Goal: Task Accomplishment & Management: Complete application form

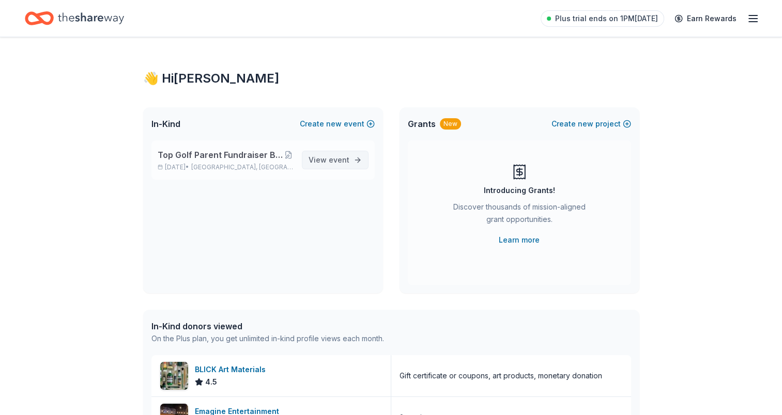
click at [347, 160] on span "event" at bounding box center [339, 159] width 21 height 9
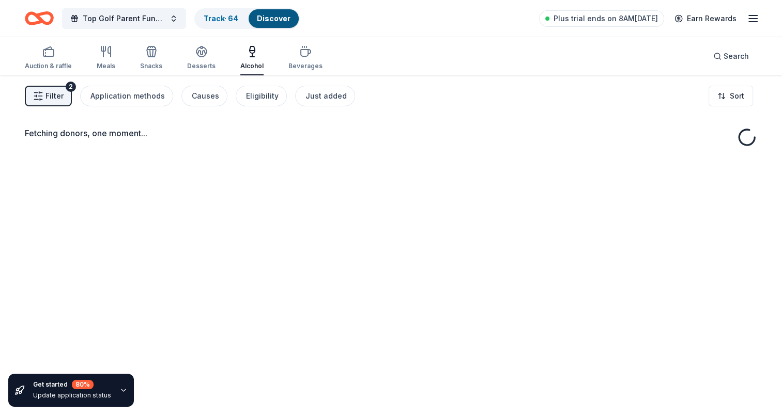
click at [256, 19] on div "Discover" at bounding box center [273, 18] width 50 height 19
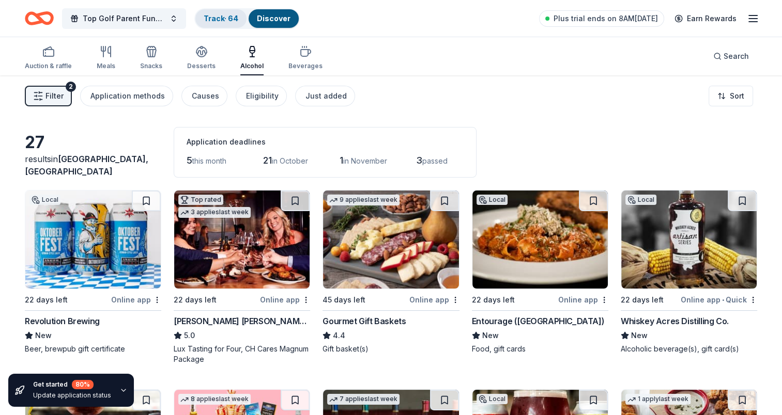
click at [219, 19] on link "Track · 64" at bounding box center [221, 18] width 35 height 9
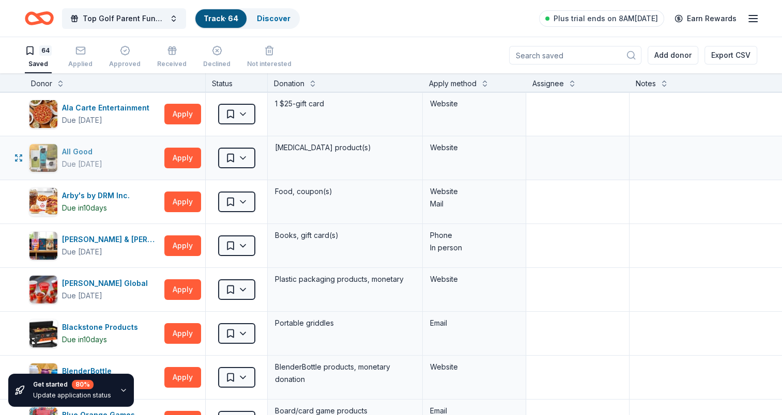
click at [77, 155] on div "All Good" at bounding box center [82, 152] width 40 height 12
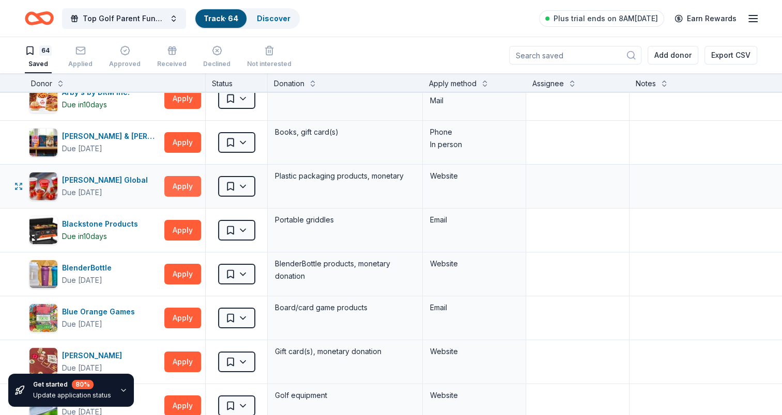
click at [173, 185] on button "Apply" at bounding box center [182, 186] width 37 height 21
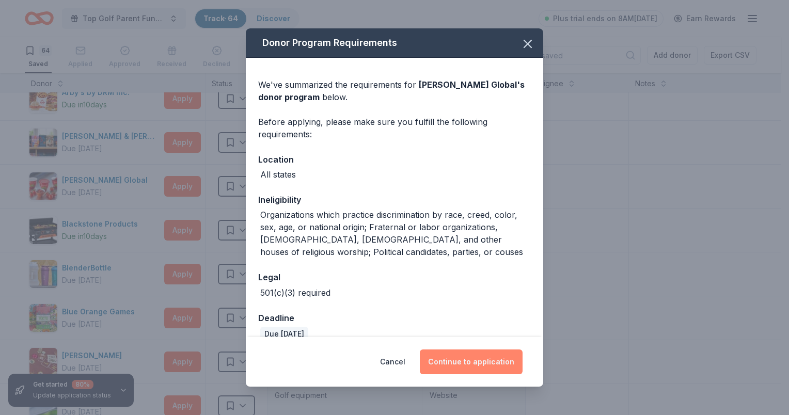
click at [477, 362] on button "Continue to application" at bounding box center [471, 362] width 103 height 25
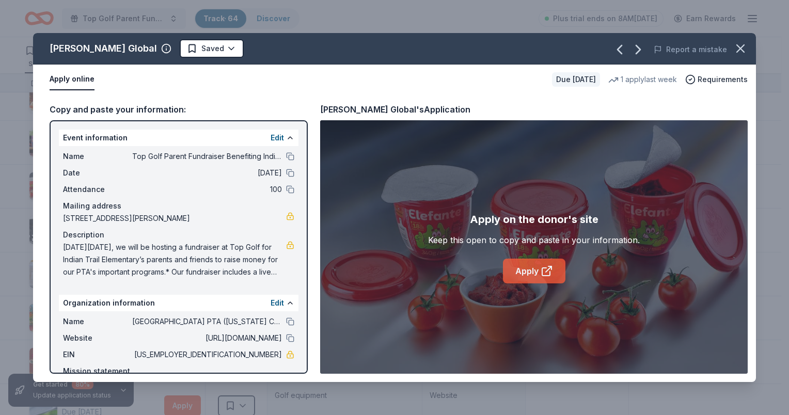
click at [531, 267] on link "Apply" at bounding box center [534, 271] width 62 height 25
drag, startPoint x: 524, startPoint y: 256, endPoint x: 531, endPoint y: 270, distance: 15.7
click at [524, 256] on div "Apply on the donor's site Keep this open to copy and paste in your information.…" at bounding box center [534, 247] width 212 height 72
click at [531, 270] on link "Apply" at bounding box center [534, 271] width 62 height 25
click at [743, 45] on icon "button" at bounding box center [740, 48] width 7 height 7
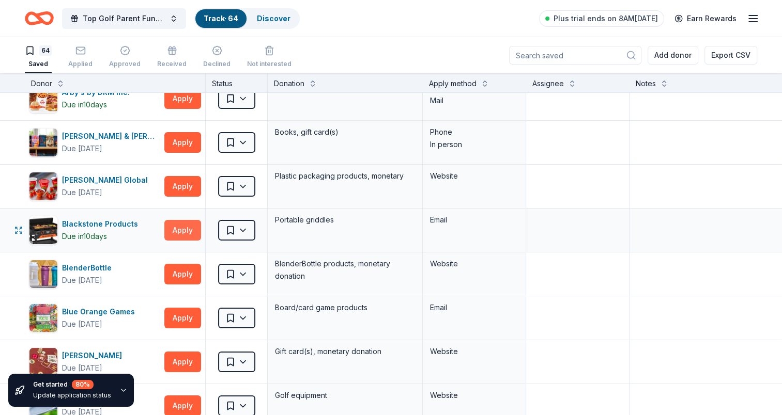
click at [184, 236] on button "Apply" at bounding box center [182, 230] width 37 height 21
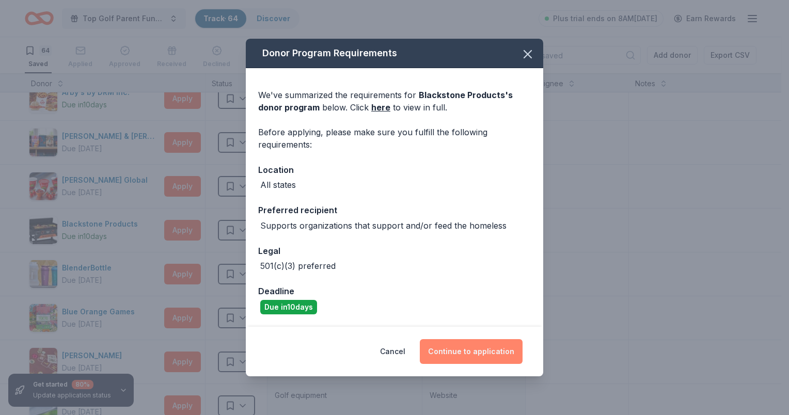
click at [482, 354] on button "Continue to application" at bounding box center [471, 351] width 103 height 25
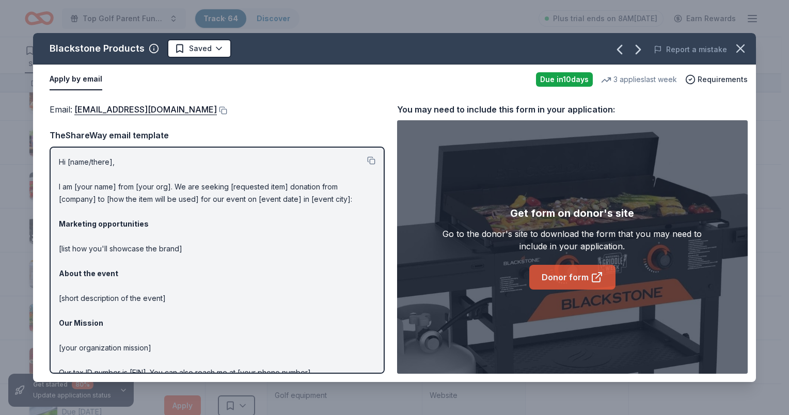
click at [570, 279] on link "Donor form" at bounding box center [572, 277] width 86 height 25
click at [740, 42] on icon "button" at bounding box center [740, 48] width 14 height 14
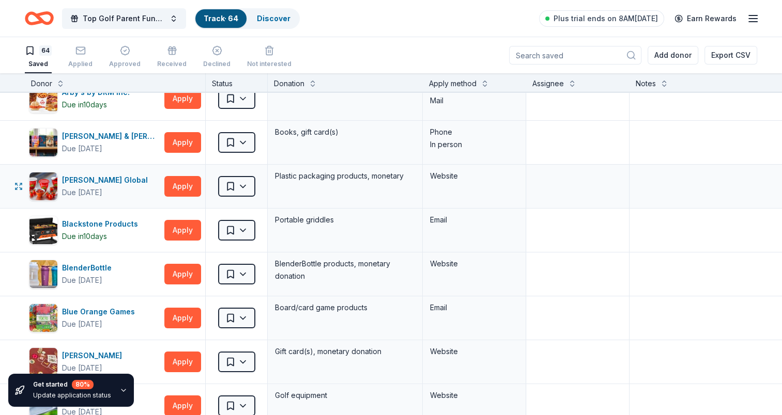
scroll to position [207, 0]
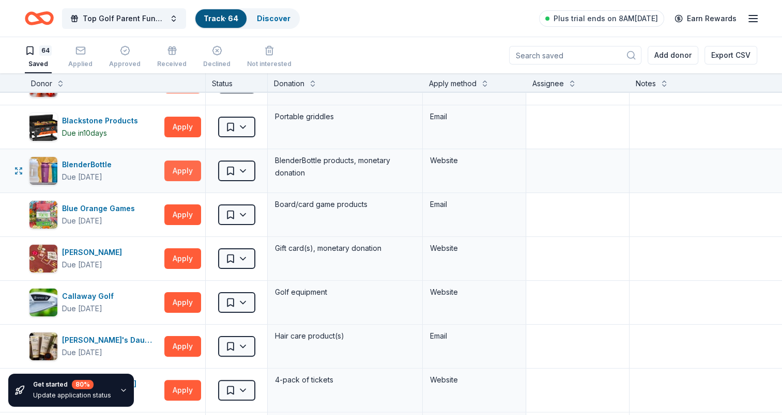
click at [176, 169] on button "Apply" at bounding box center [182, 171] width 37 height 21
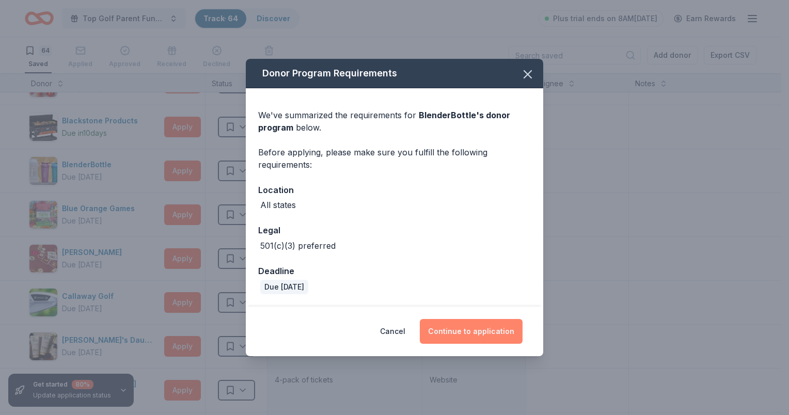
click at [498, 335] on button "Continue to application" at bounding box center [471, 331] width 103 height 25
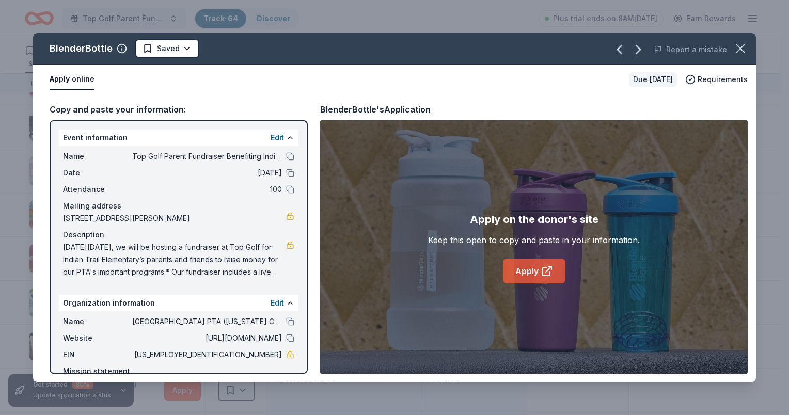
click at [537, 273] on link "Apply" at bounding box center [534, 271] width 62 height 25
click at [750, 43] on button "button" at bounding box center [740, 48] width 23 height 23
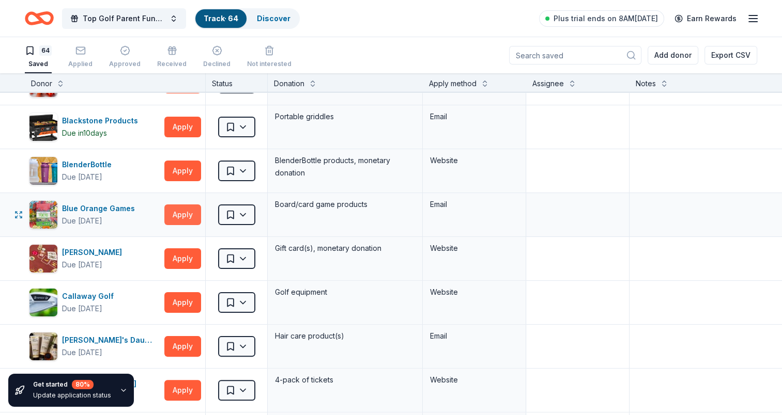
click at [176, 211] on button "Apply" at bounding box center [182, 215] width 37 height 21
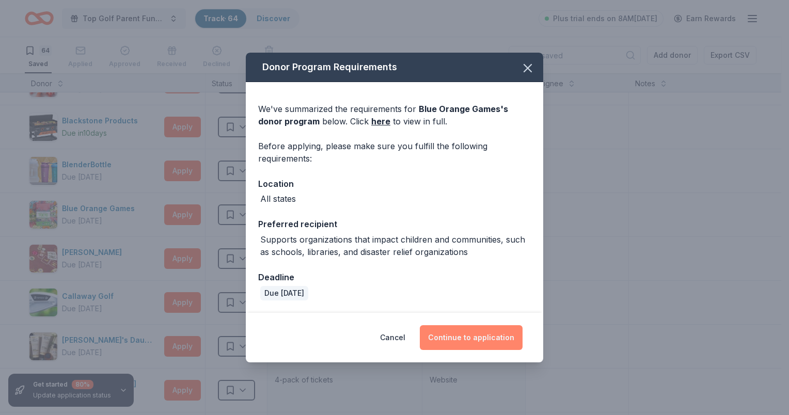
click at [483, 335] on button "Continue to application" at bounding box center [471, 337] width 103 height 25
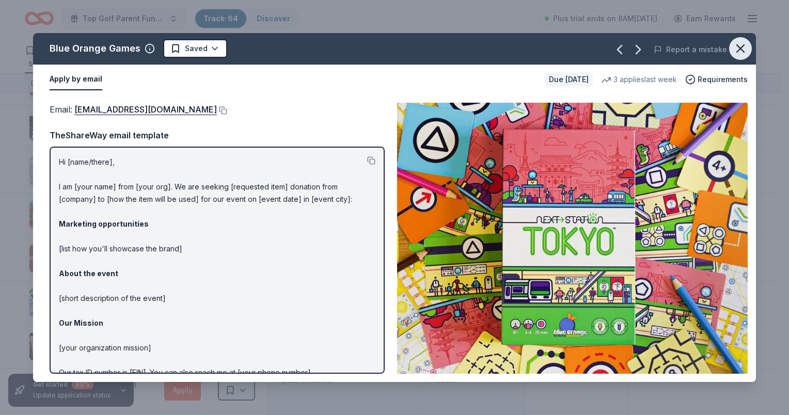
click at [738, 49] on icon "button" at bounding box center [740, 48] width 14 height 14
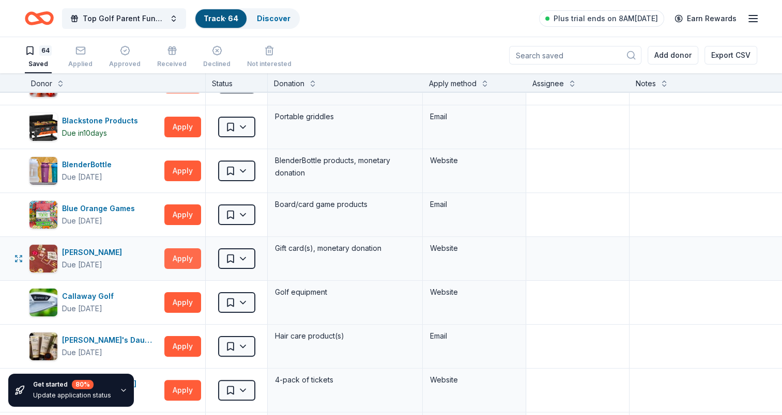
click at [184, 260] on button "Apply" at bounding box center [182, 258] width 37 height 21
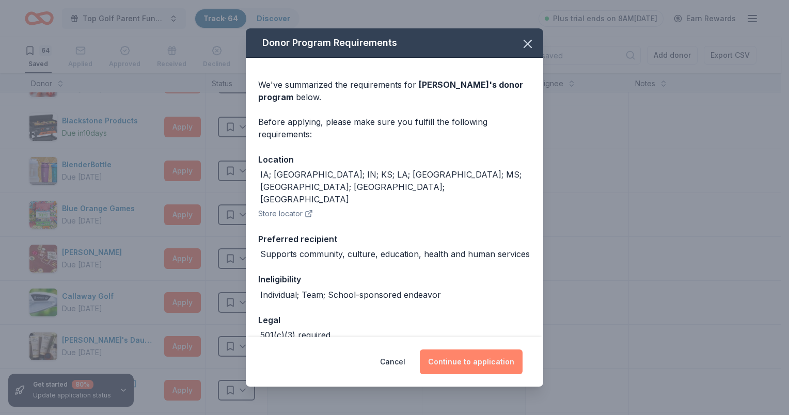
click at [491, 354] on button "Continue to application" at bounding box center [471, 362] width 103 height 25
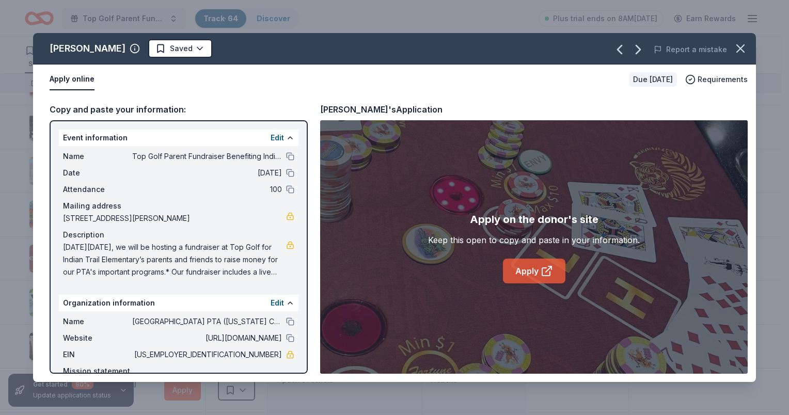
click at [529, 271] on link "Apply" at bounding box center [534, 271] width 62 height 25
drag, startPoint x: 743, startPoint y: 51, endPoint x: 135, endPoint y: 189, distance: 623.0
click at [742, 51] on icon "button" at bounding box center [740, 48] width 7 height 7
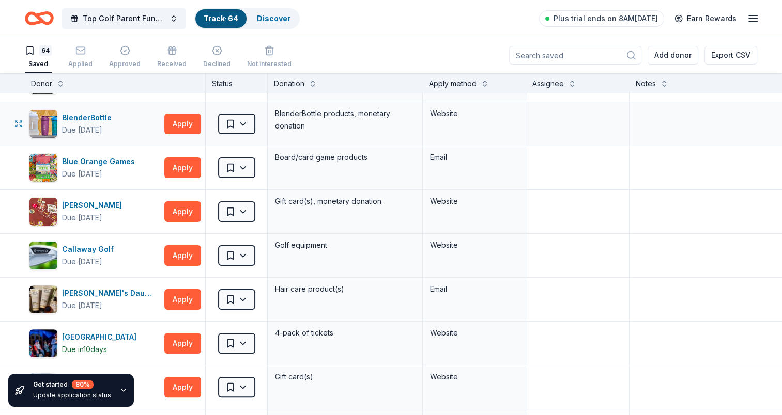
scroll to position [310, 0]
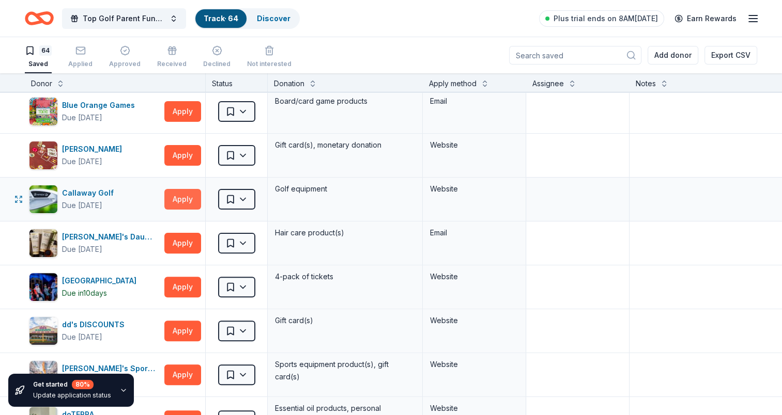
click at [177, 202] on button "Apply" at bounding box center [182, 199] width 37 height 21
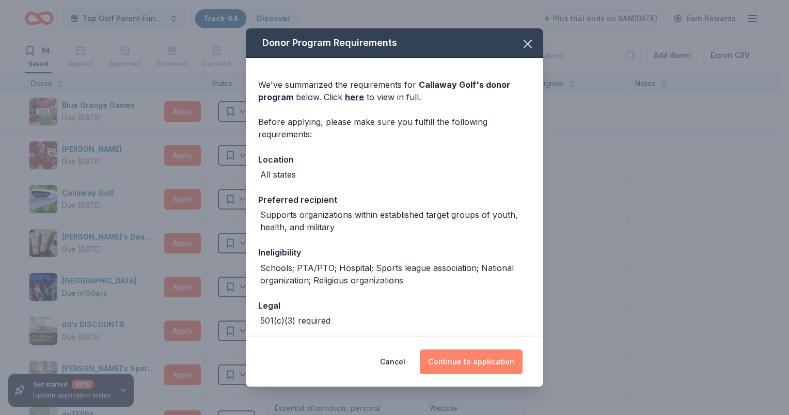
click at [479, 360] on button "Continue to application" at bounding box center [471, 362] width 103 height 25
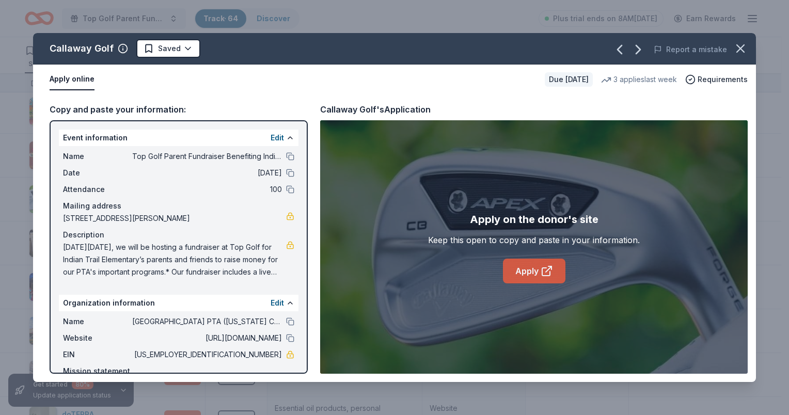
click at [525, 262] on link "Apply" at bounding box center [534, 271] width 62 height 25
click at [746, 44] on icon "button" at bounding box center [740, 48] width 14 height 14
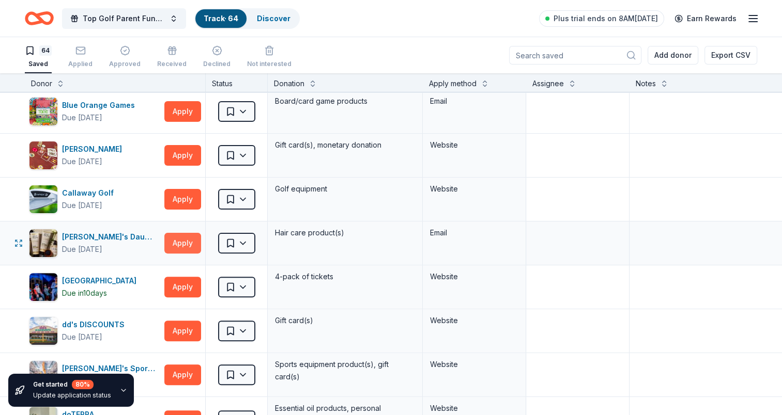
click at [183, 242] on button "Apply" at bounding box center [182, 243] width 37 height 21
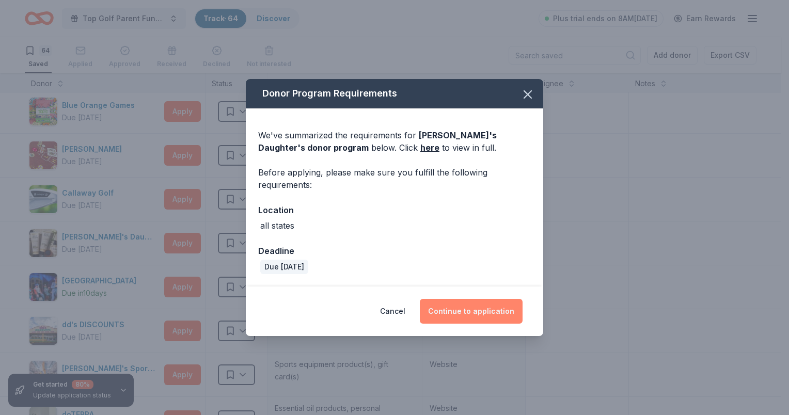
click at [473, 312] on button "Continue to application" at bounding box center [471, 311] width 103 height 25
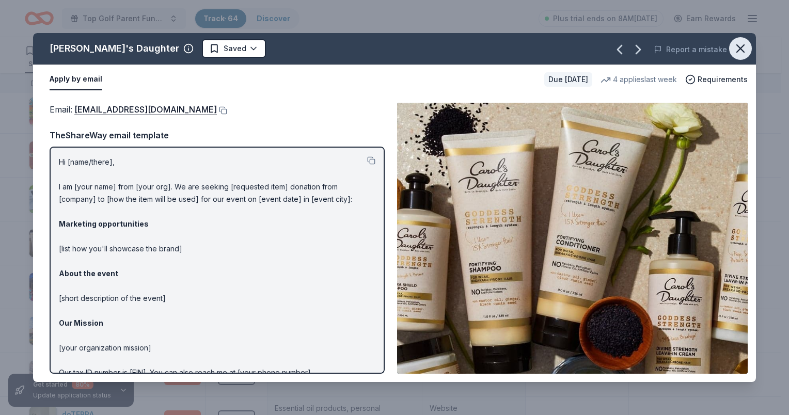
click at [739, 49] on icon "button" at bounding box center [740, 48] width 14 height 14
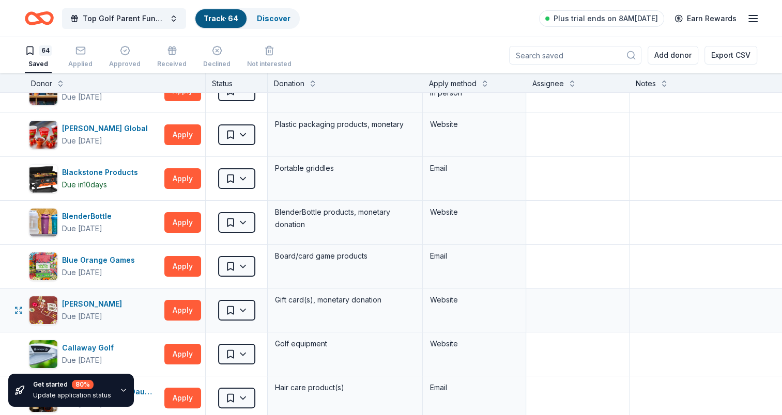
scroll to position [0, 0]
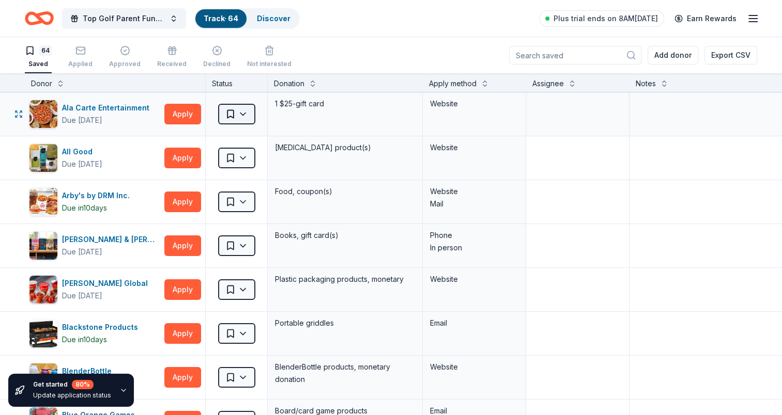
click at [242, 108] on html "Top Golf Parent Fundraiser Benefiting Indian Trail Elementary's PTA Track · 64 …" at bounding box center [391, 207] width 782 height 415
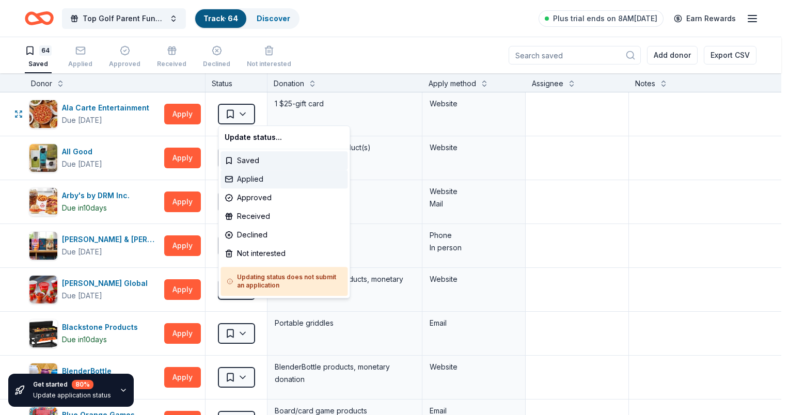
click at [259, 175] on div "Applied" at bounding box center [284, 179] width 127 height 19
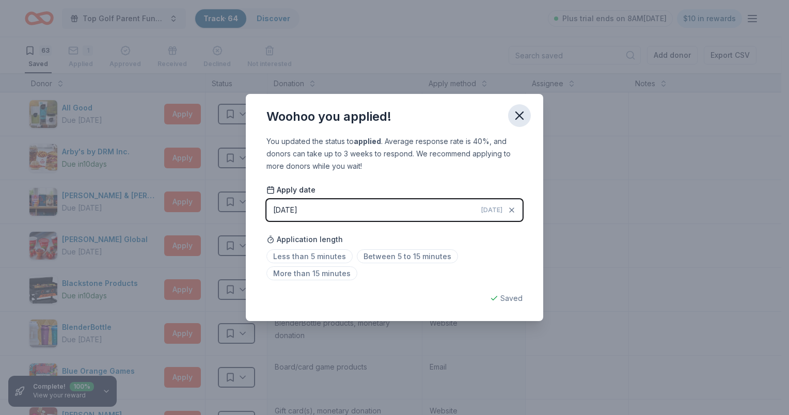
click at [514, 115] on icon "button" at bounding box center [519, 115] width 14 height 14
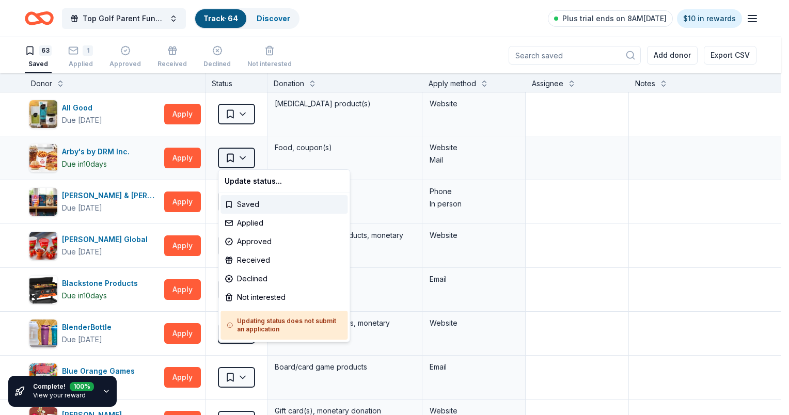
click at [247, 161] on html "Top Golf Parent Fundraiser Benefiting Indian Trail Elementary's PTA Track · 64 …" at bounding box center [394, 207] width 789 height 415
click at [639, 236] on html "Top Golf Parent Fundraiser Benefiting Indian Trail Elementary's PTA Track · 64 …" at bounding box center [394, 207] width 789 height 415
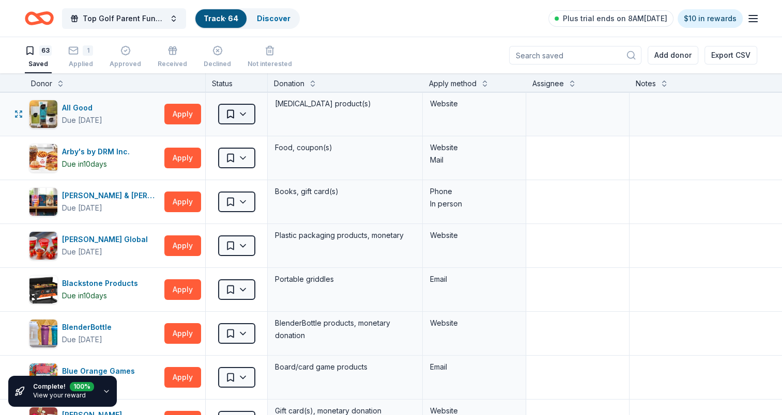
click at [240, 117] on html "Top Golf Parent Fundraiser Benefiting Indian Trail Elementary's PTA Track · 64 …" at bounding box center [391, 207] width 782 height 415
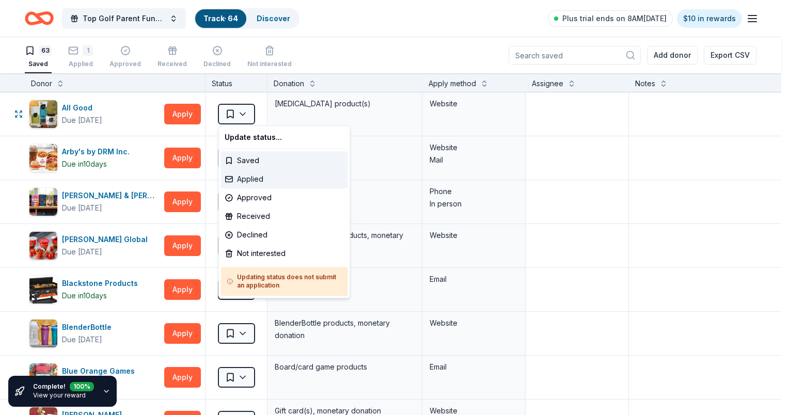
click at [250, 176] on div "Applied" at bounding box center [284, 179] width 127 height 19
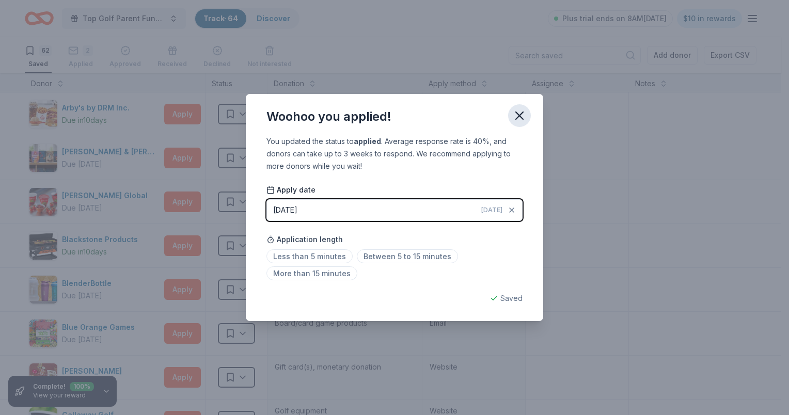
click at [523, 113] on icon "button" at bounding box center [519, 115] width 7 height 7
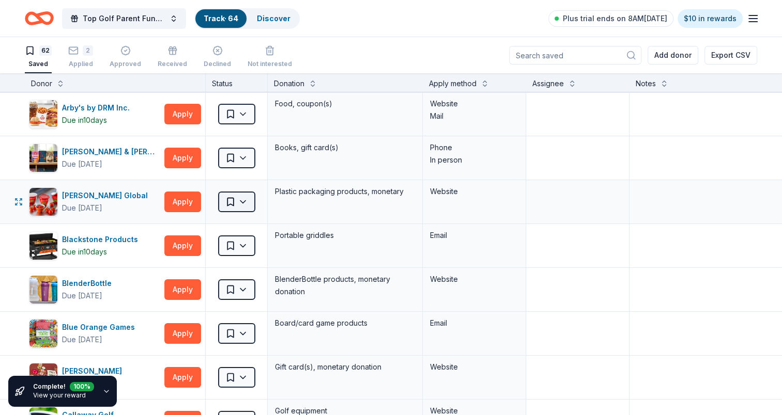
click at [250, 204] on html "Top Golf Parent Fundraiser Benefiting Indian Trail Elementary's PTA Track · 64 …" at bounding box center [391, 207] width 782 height 415
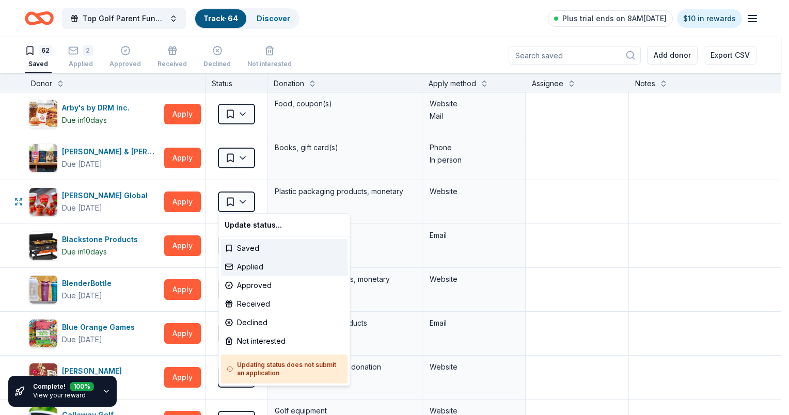
click at [257, 265] on div "Applied" at bounding box center [284, 267] width 127 height 19
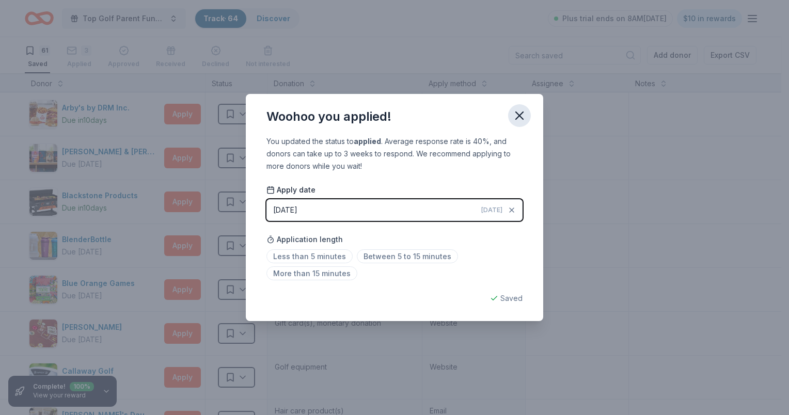
click at [526, 115] on icon "button" at bounding box center [519, 115] width 14 height 14
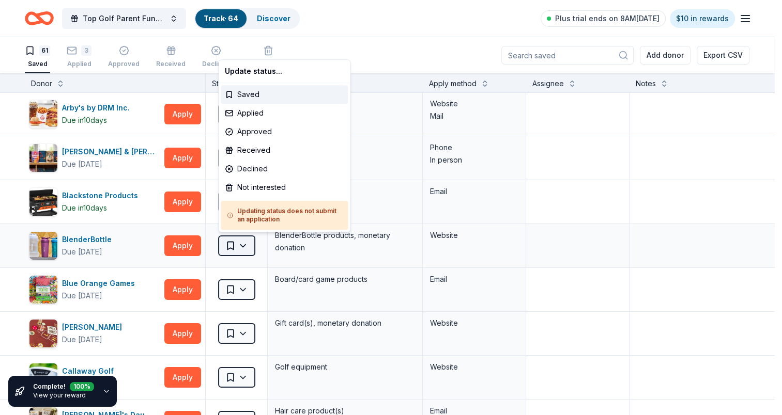
click at [244, 248] on html "Top Golf Parent Fundraiser Benefiting Indian Trail Elementary's PTA Track · 64 …" at bounding box center [391, 207] width 782 height 415
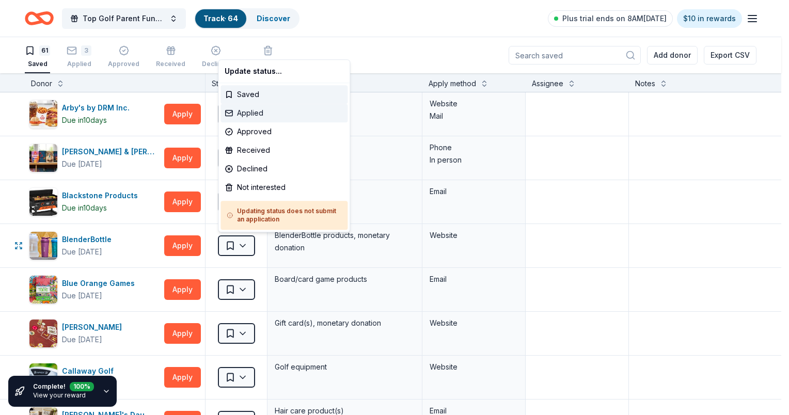
click at [246, 114] on div "Applied" at bounding box center [284, 113] width 127 height 19
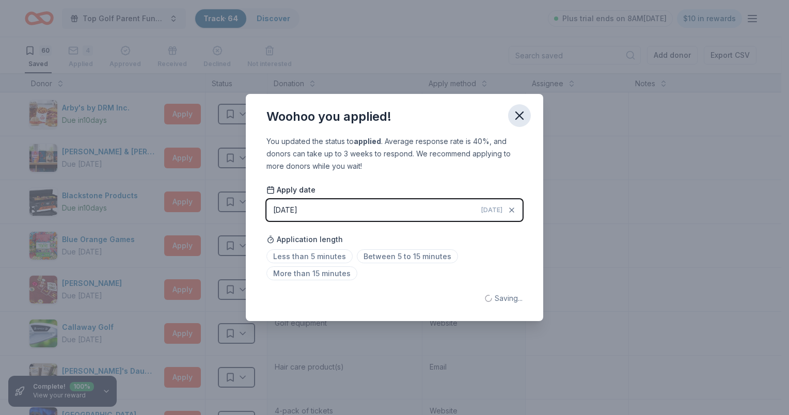
click at [517, 121] on icon "button" at bounding box center [519, 115] width 14 height 14
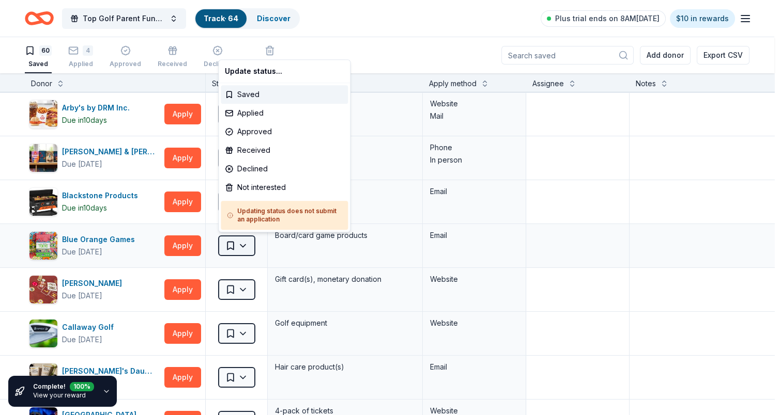
click at [246, 247] on html "Top Golf Parent Fundraiser Benefiting Indian Trail Elementary's PTA Track · 64 …" at bounding box center [391, 207] width 782 height 415
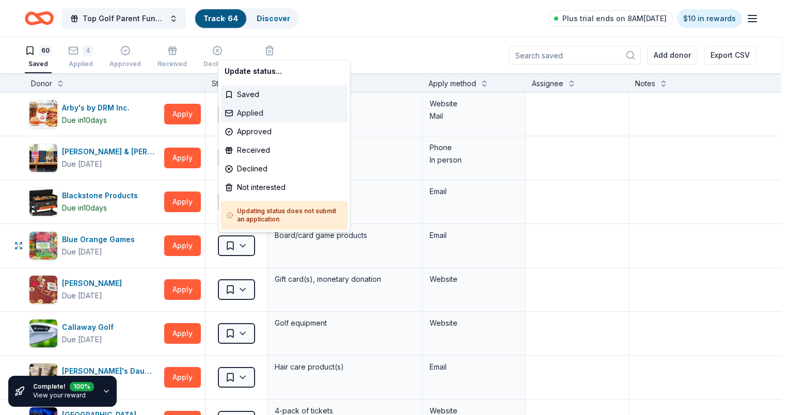
click at [264, 114] on div "Applied" at bounding box center [284, 113] width 127 height 19
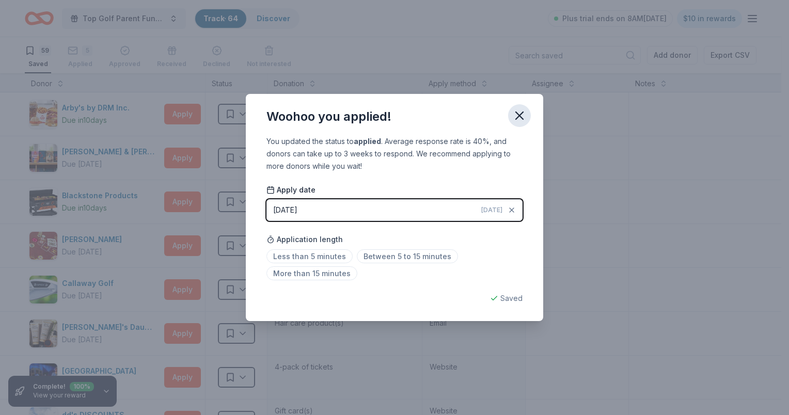
click at [521, 121] on icon "button" at bounding box center [519, 115] width 14 height 14
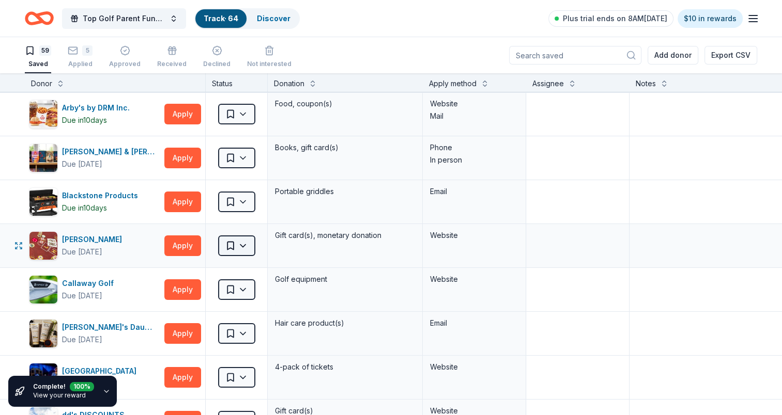
click at [247, 245] on html "Top Golf Parent Fundraiser Benefiting Indian Trail Elementary's PTA Track · 64 …" at bounding box center [391, 207] width 782 height 415
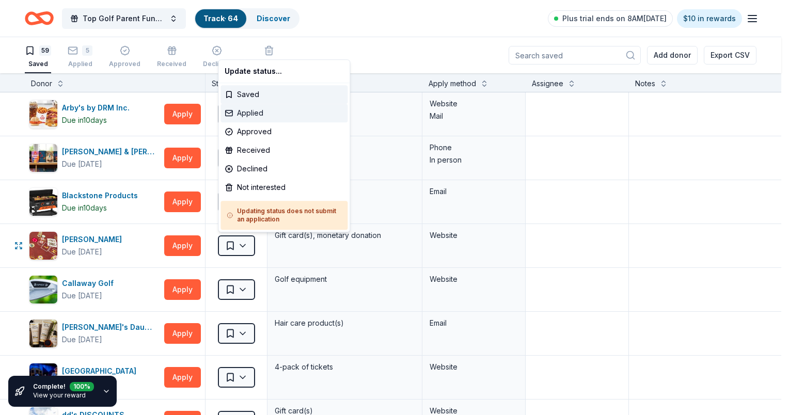
click at [266, 110] on div "Applied" at bounding box center [284, 113] width 127 height 19
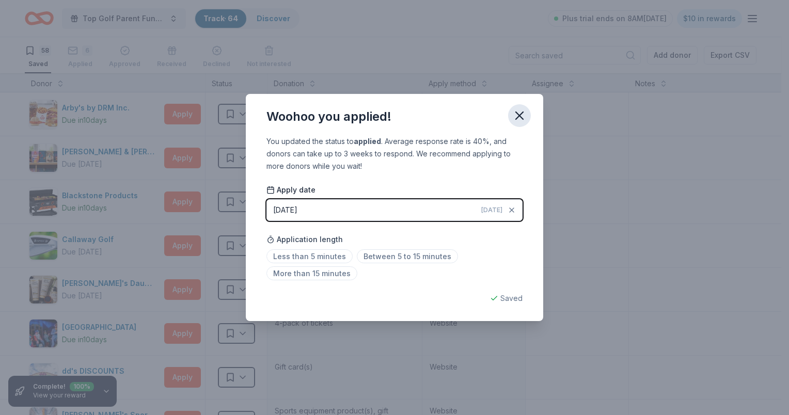
click at [521, 112] on icon "button" at bounding box center [519, 115] width 14 height 14
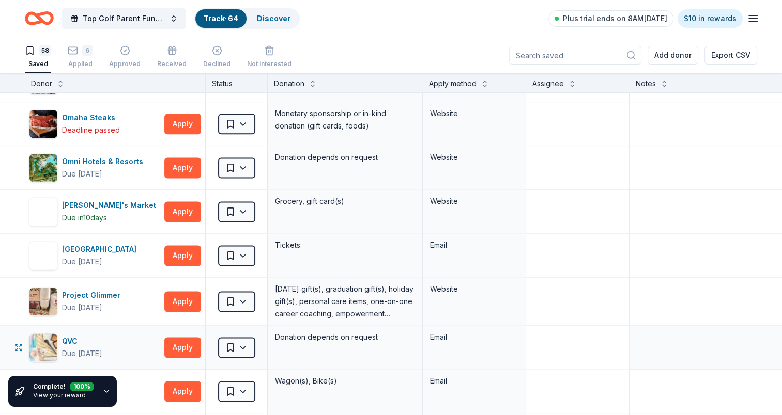
scroll to position [1343, 0]
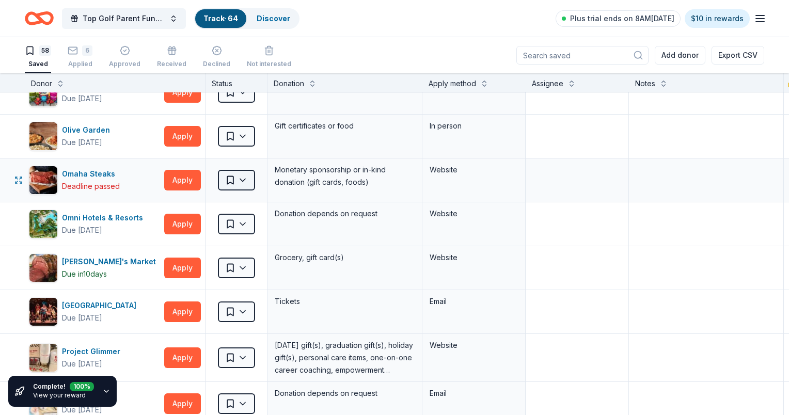
click at [246, 177] on html "Top Golf Parent Fundraiser Benefiting Indian Trail Elementary's PTA Track · 64 …" at bounding box center [394, 207] width 789 height 415
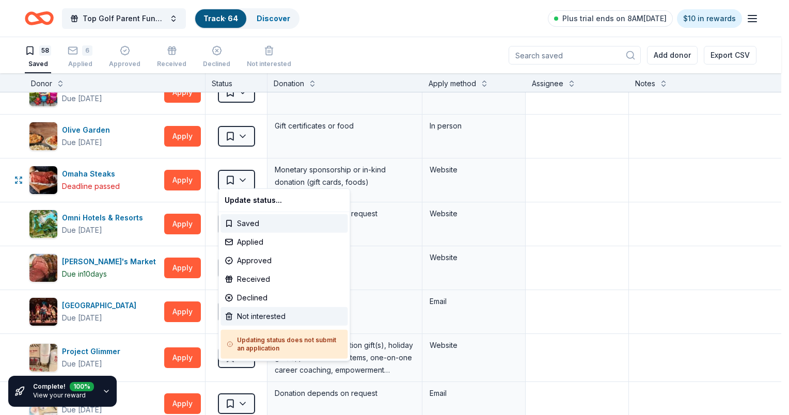
click at [259, 321] on div "Not interested" at bounding box center [284, 316] width 127 height 19
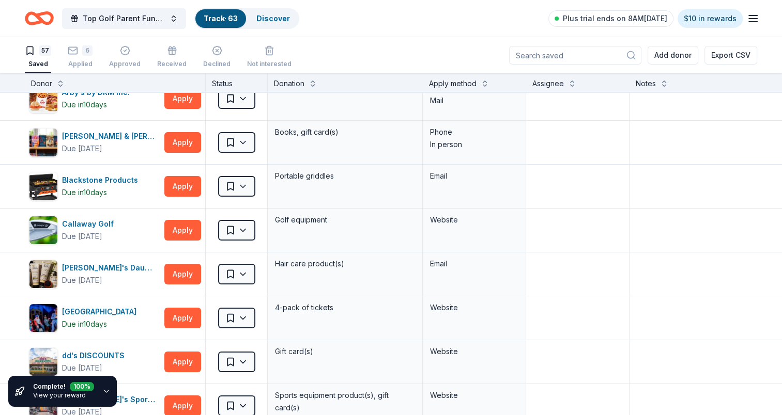
scroll to position [0, 0]
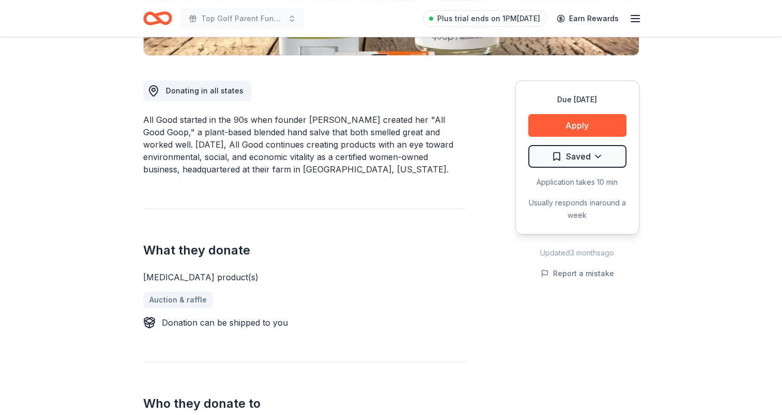
scroll to position [362, 0]
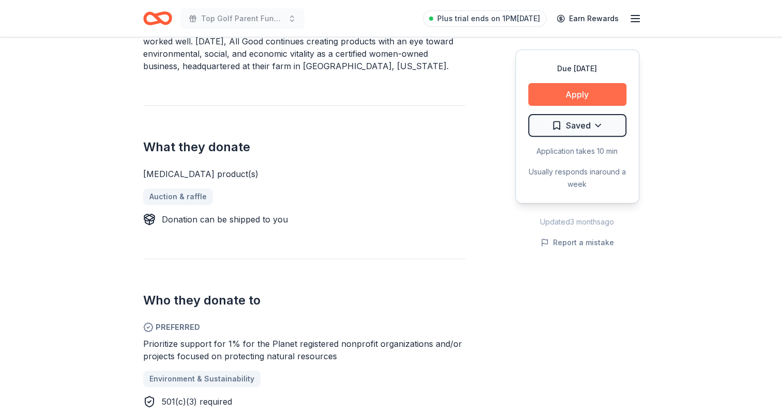
click at [571, 97] on button "Apply" at bounding box center [577, 94] width 98 height 23
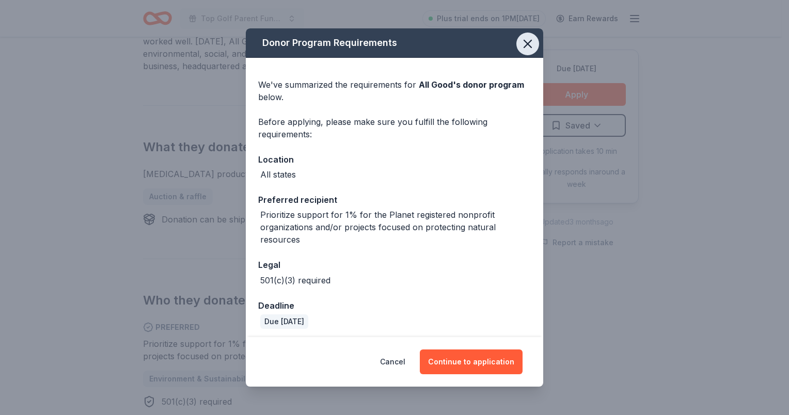
click at [521, 45] on icon "button" at bounding box center [528, 44] width 14 height 14
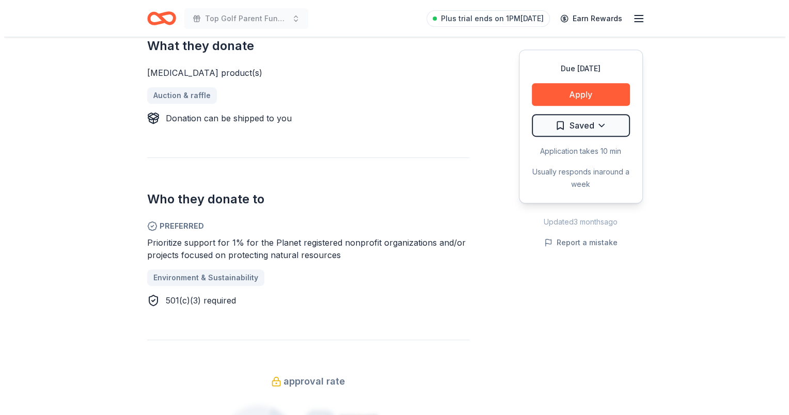
scroll to position [465, 0]
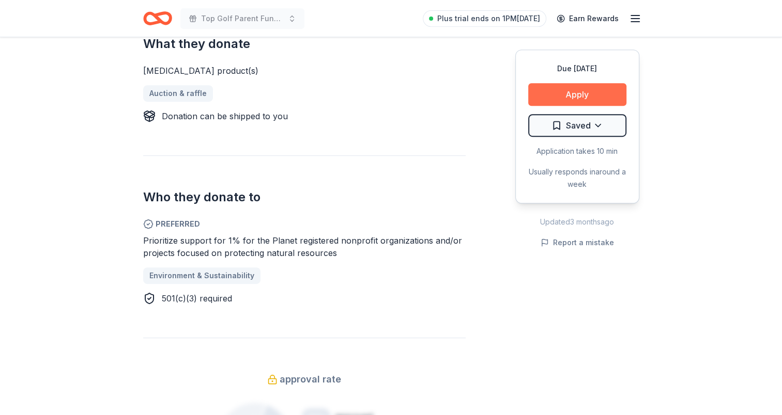
click at [589, 95] on button "Apply" at bounding box center [577, 94] width 98 height 23
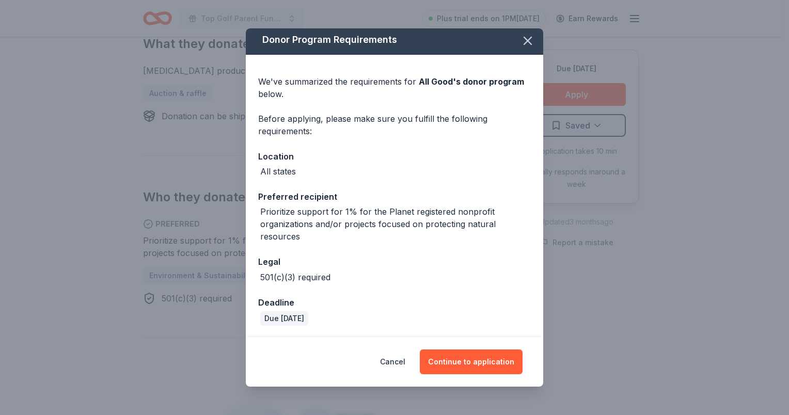
scroll to position [4, 0]
click at [489, 357] on button "Continue to application" at bounding box center [471, 362] width 103 height 25
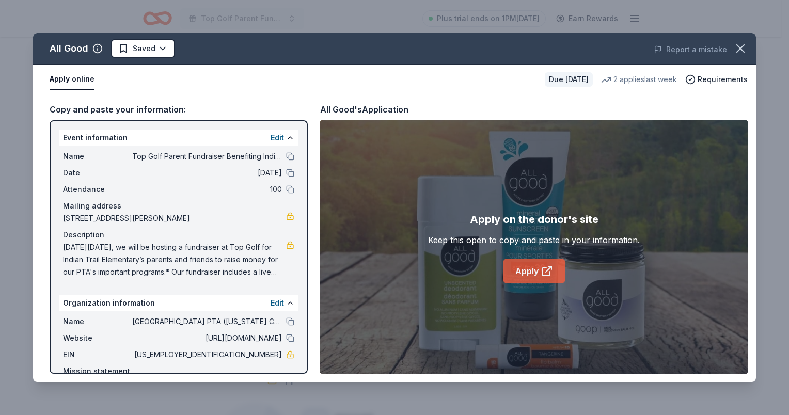
click at [532, 267] on link "Apply" at bounding box center [534, 271] width 62 height 25
